Goal: Transaction & Acquisition: Obtain resource

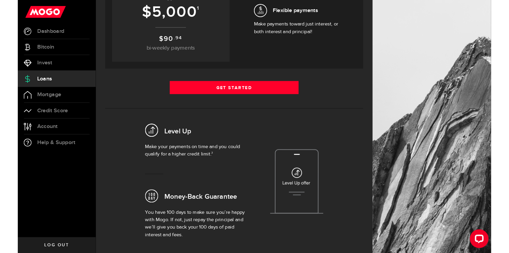
scroll to position [208, 0]
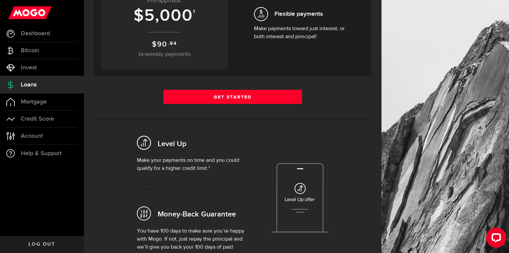
click at [135, 167] on div "Level Up Make your payments on time and you could qualify for a higher credit l…" at bounding box center [232, 198] width 287 height 137
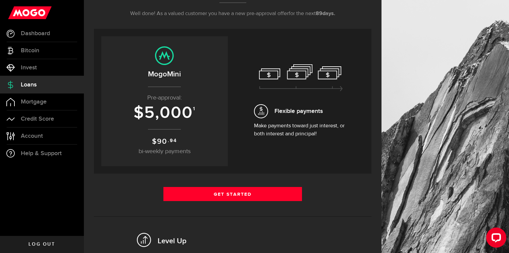
scroll to position [109, 0]
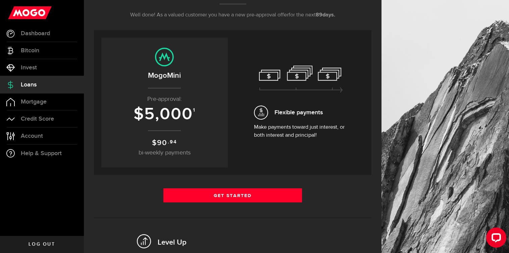
click at [218, 184] on div "Borrow responsibly Get your pre-approved offer based on your financial history …" at bounding box center [232, 170] width 277 height 429
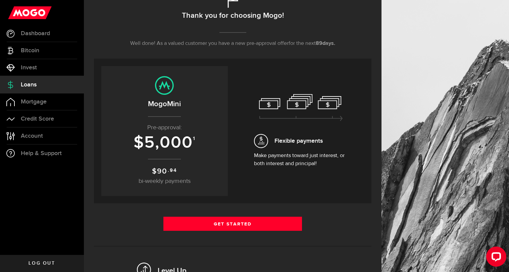
scroll to position [81, 0]
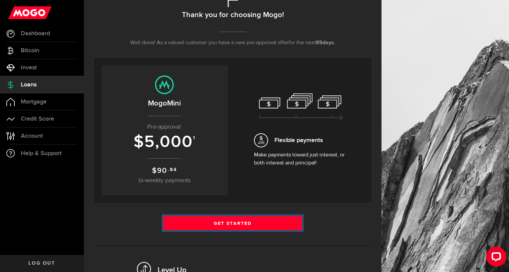
click at [223, 221] on link "Get Started" at bounding box center [232, 223] width 139 height 14
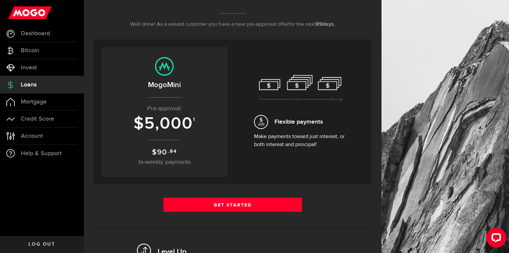
scroll to position [99, 0]
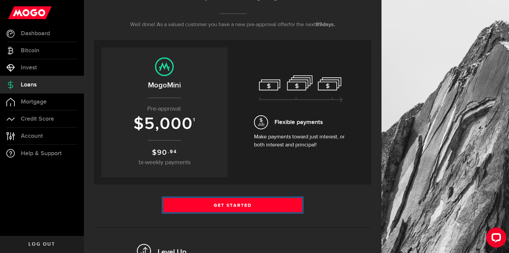
click at [234, 200] on link "Get Started" at bounding box center [232, 205] width 139 height 14
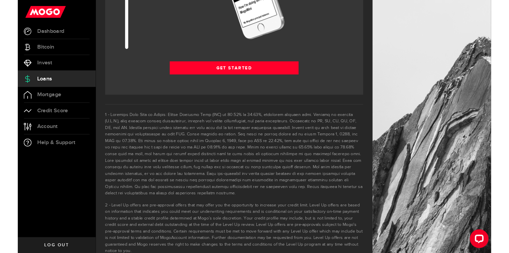
scroll to position [1007, 0]
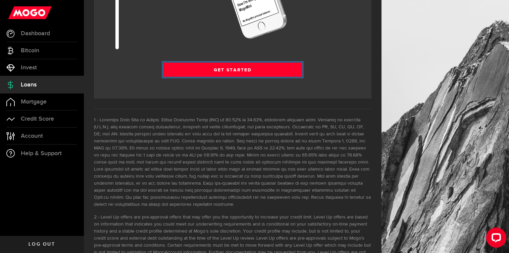
click at [217, 71] on link "Get Started" at bounding box center [232, 70] width 139 height 14
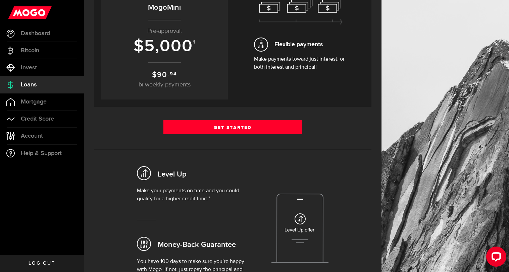
scroll to position [177, 0]
click at [216, 127] on link "Get Started" at bounding box center [232, 127] width 139 height 14
